Goal: Task Accomplishment & Management: Use online tool/utility

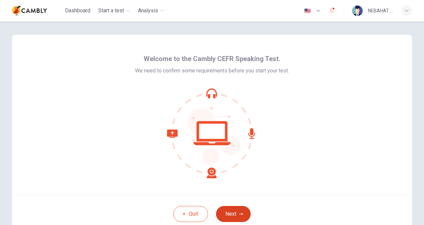
click at [236, 214] on button "Next" at bounding box center [233, 214] width 35 height 16
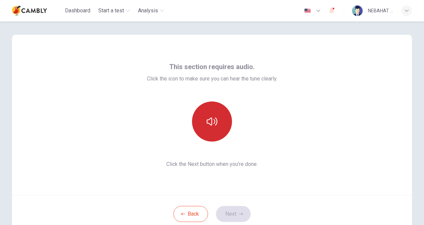
click at [210, 122] on icon "button" at bounding box center [212, 121] width 11 height 8
click at [231, 214] on button "Next" at bounding box center [233, 214] width 35 height 16
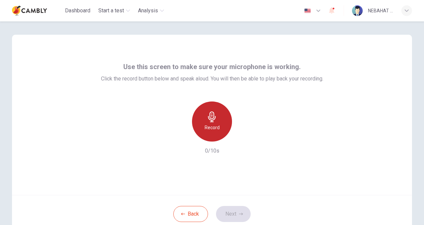
click at [211, 115] on icon "button" at bounding box center [212, 116] width 11 height 11
click at [211, 123] on div "Record" at bounding box center [212, 121] width 40 height 40
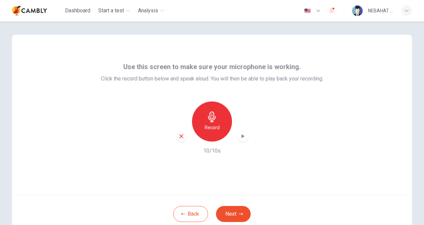
click at [242, 136] on icon "button" at bounding box center [243, 136] width 3 height 4
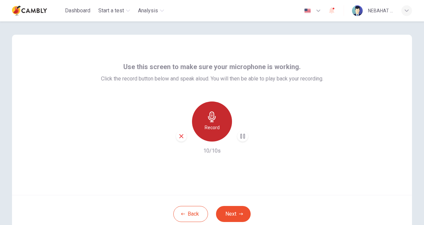
click at [213, 124] on h6 "Record" at bounding box center [212, 127] width 15 height 8
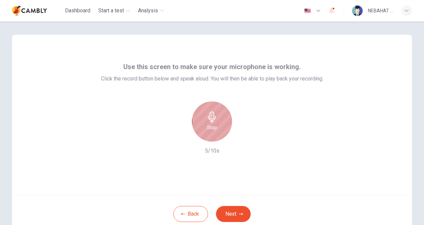
click at [212, 124] on h6 "Stop" at bounding box center [212, 127] width 10 height 8
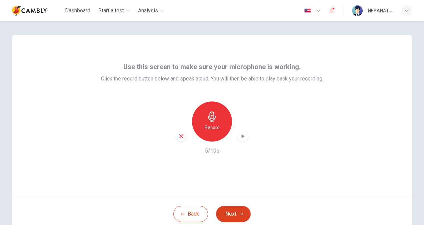
click at [239, 214] on icon "button" at bounding box center [241, 214] width 4 height 4
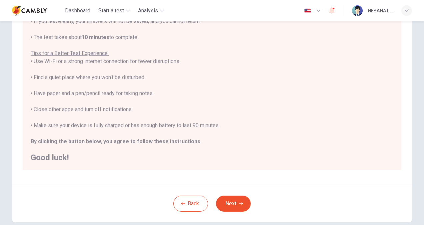
scroll to position [125, 0]
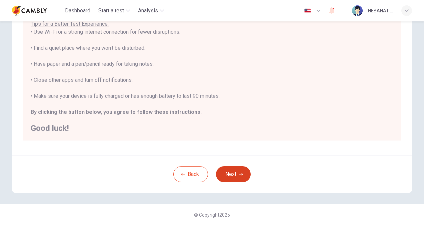
click at [239, 175] on icon "button" at bounding box center [241, 174] width 4 height 4
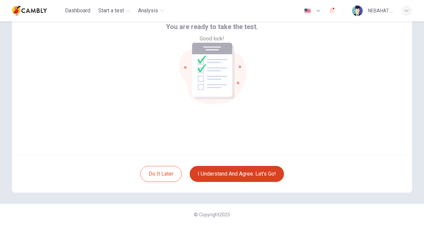
scroll to position [7, 0]
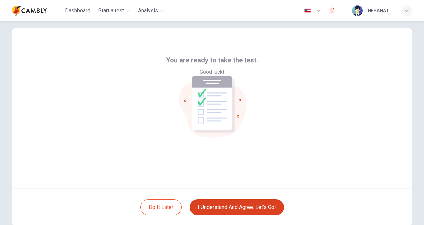
click at [231, 206] on button "I understand and agree. Let’s go!" at bounding box center [237, 207] width 94 height 16
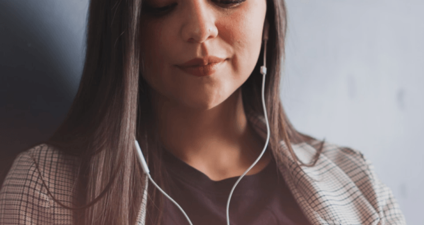
scroll to position [175, 0]
click at [19, 76] on button "Continue" at bounding box center [9, 88] width 19 height 25
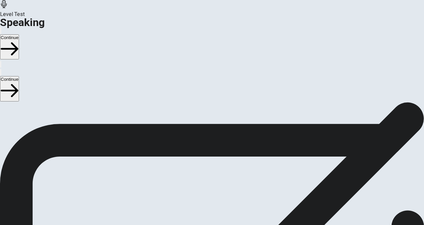
click at [19, 76] on button "Continue" at bounding box center [9, 88] width 19 height 25
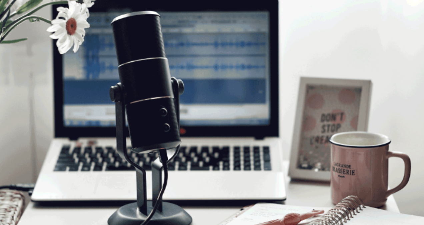
scroll to position [100, 0]
click at [19, 76] on button "Continue" at bounding box center [9, 88] width 19 height 25
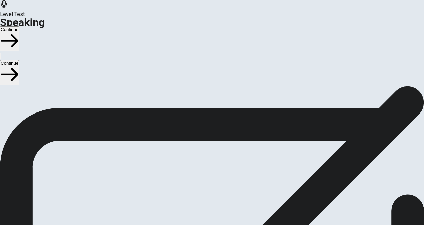
scroll to position [58, 0]
click at [19, 60] on button "Continue" at bounding box center [9, 72] width 19 height 25
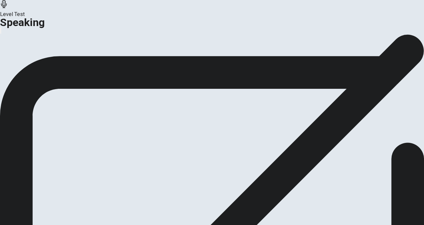
scroll to position [18, 0]
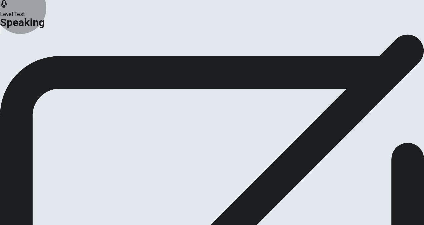
click at [53, 65] on button "Continue" at bounding box center [39, 60] width 27 height 9
